Goal: Navigation & Orientation: Find specific page/section

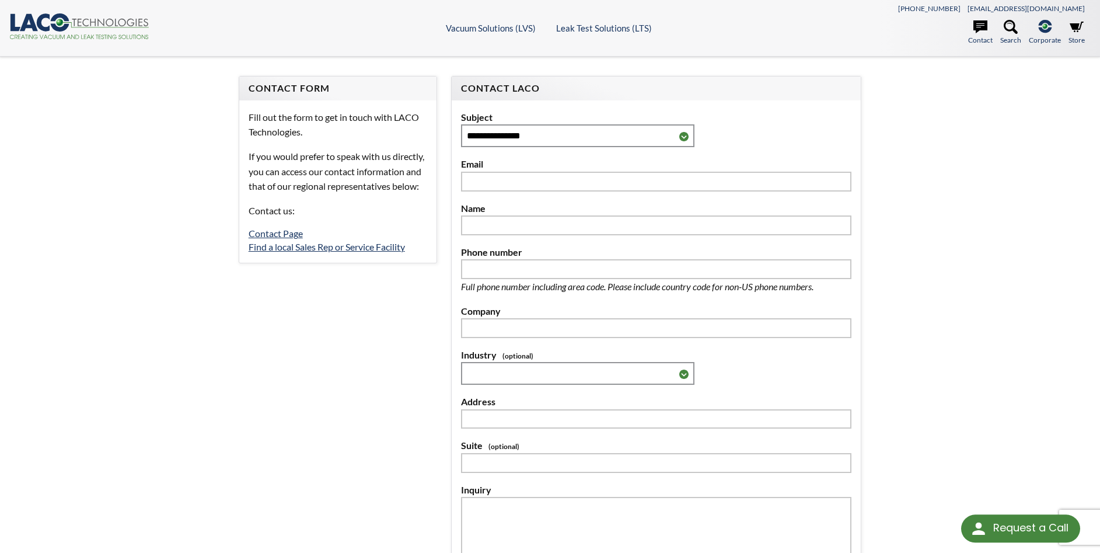
select select "Language Translate Widget"
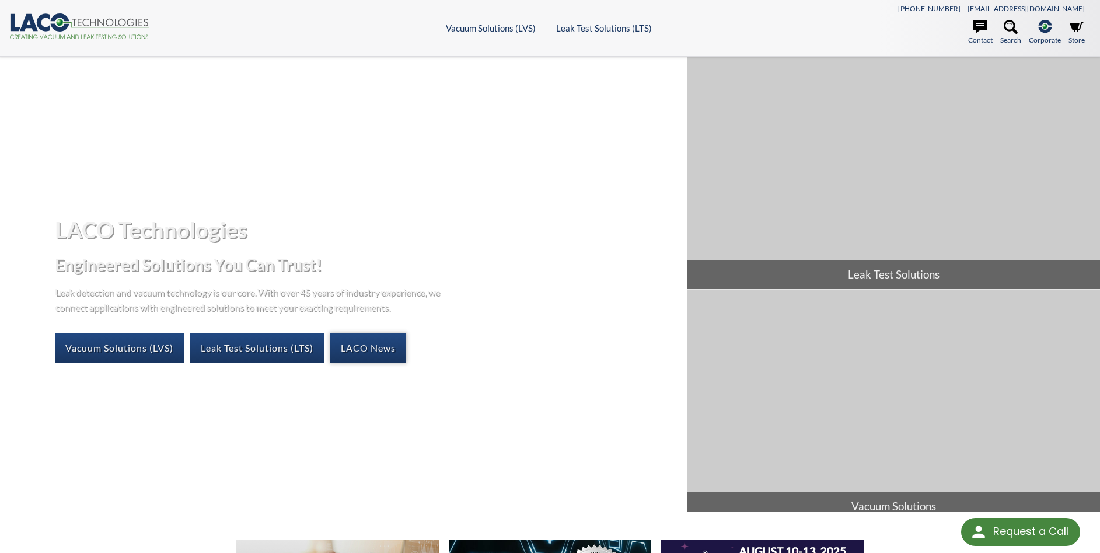
click at [358, 346] on link "LACO News" at bounding box center [368, 347] width 76 height 29
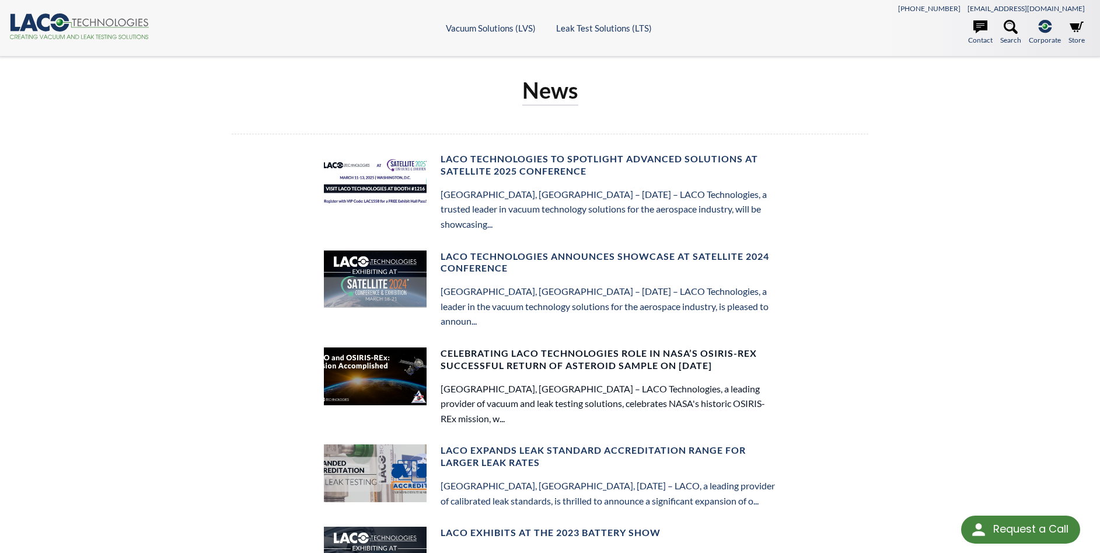
select select "Language Translate Widget"
